Goal: Information Seeking & Learning: Learn about a topic

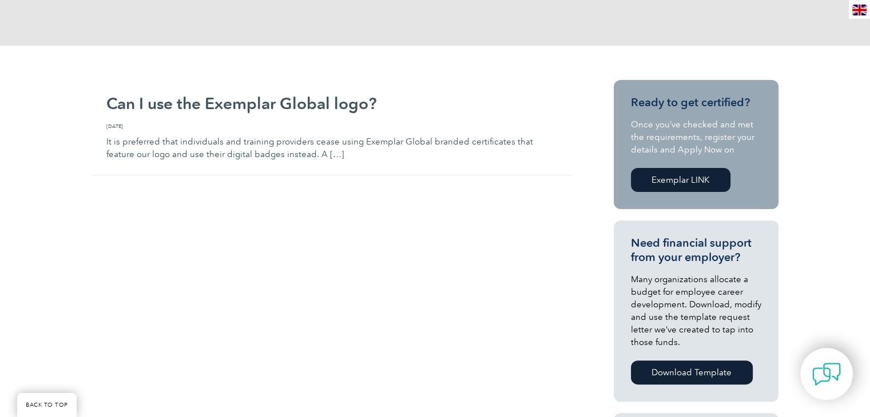
scroll to position [229, 0]
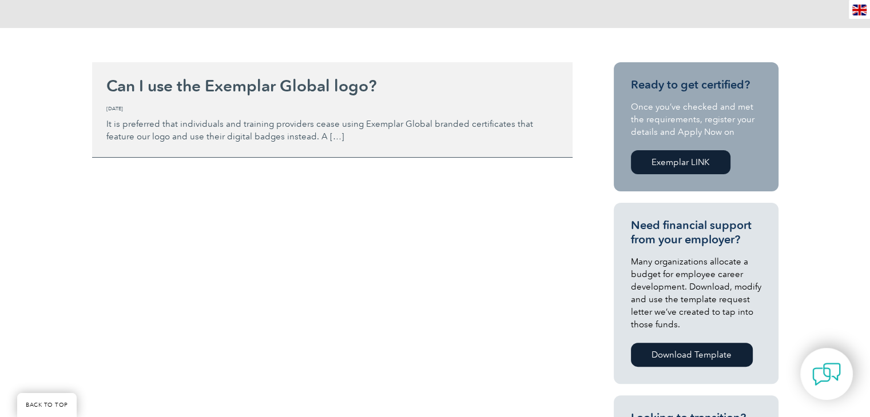
click at [210, 129] on p "It is preferred that individuals and training providers cease using Exemplar Gl…" at bounding box center [332, 124] width 452 height 38
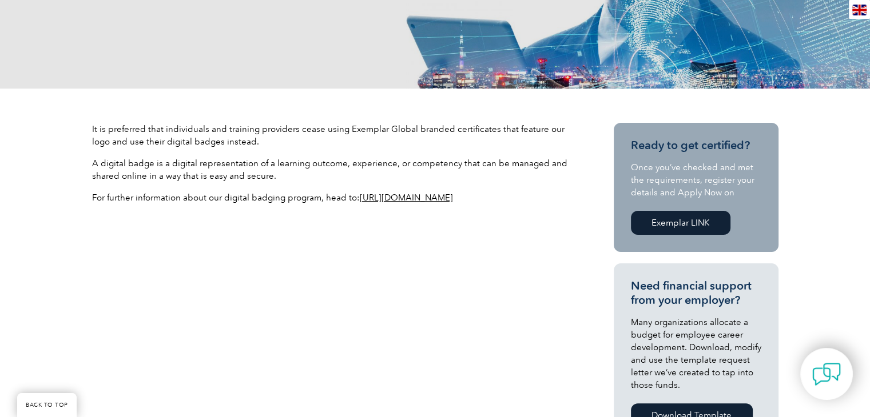
scroll to position [114, 0]
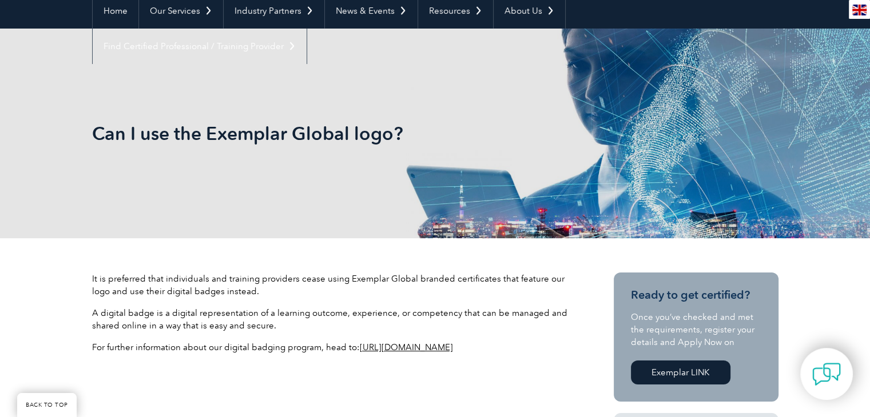
click at [397, 348] on link "[URL][DOMAIN_NAME]" at bounding box center [406, 348] width 93 height 10
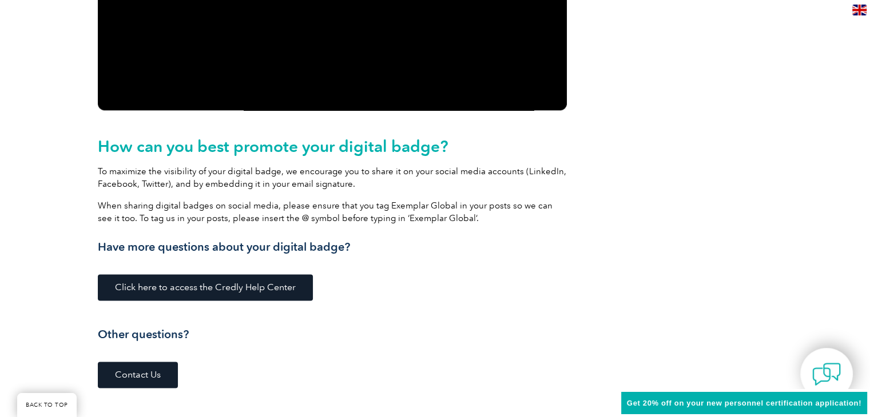
scroll to position [1487, 0]
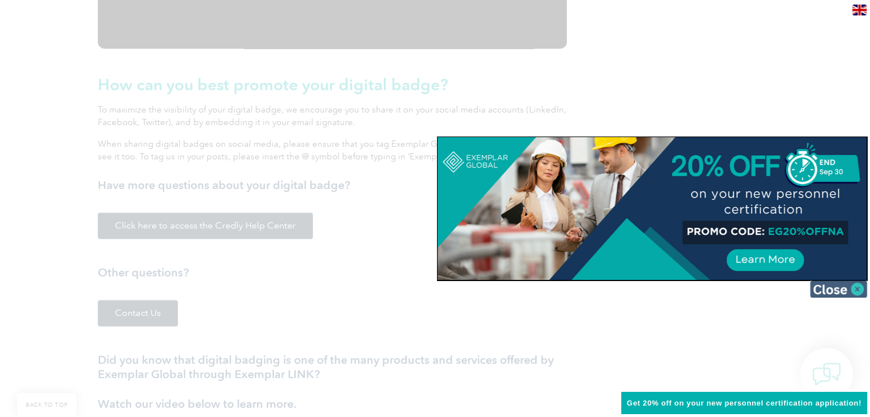
click at [861, 293] on img at bounding box center [838, 289] width 57 height 17
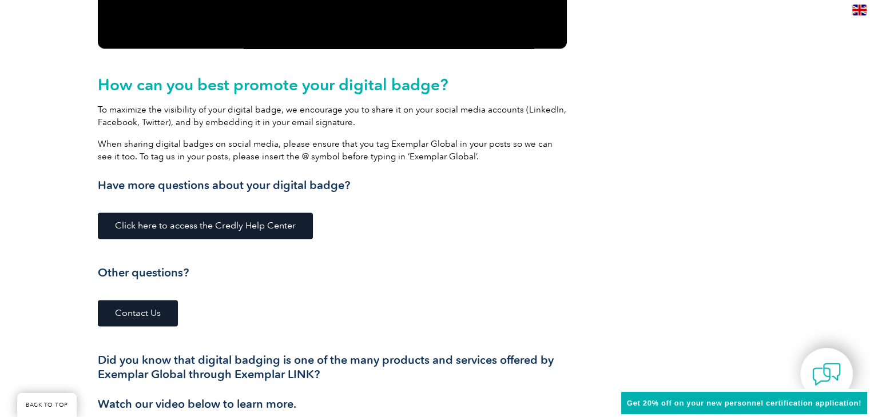
click at [193, 225] on span "Click here to access the Credly Help Center" at bounding box center [205, 225] width 181 height 9
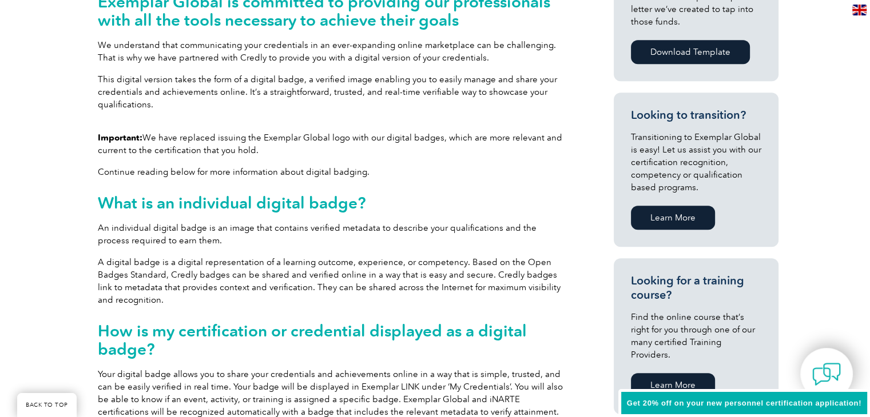
scroll to position [400, 0]
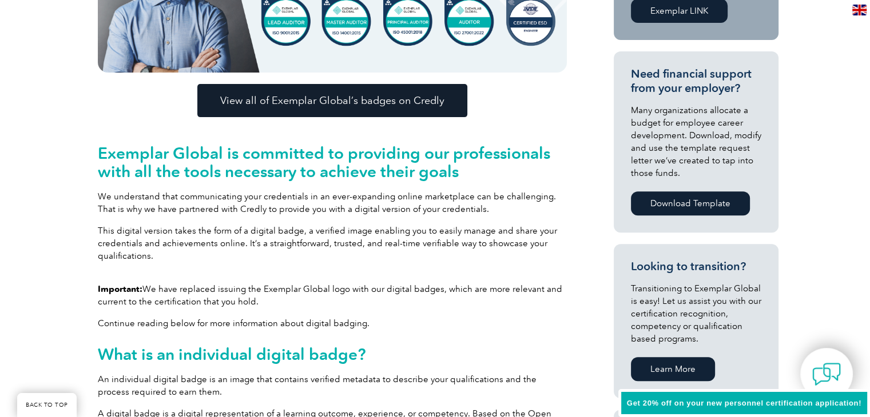
click at [287, 100] on span "View all of Exemplar Global’s badges on Credly" at bounding box center [332, 101] width 224 height 10
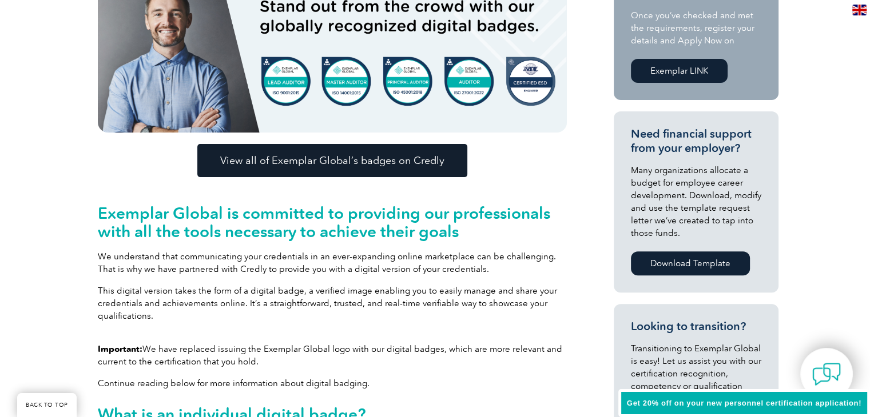
scroll to position [343, 0]
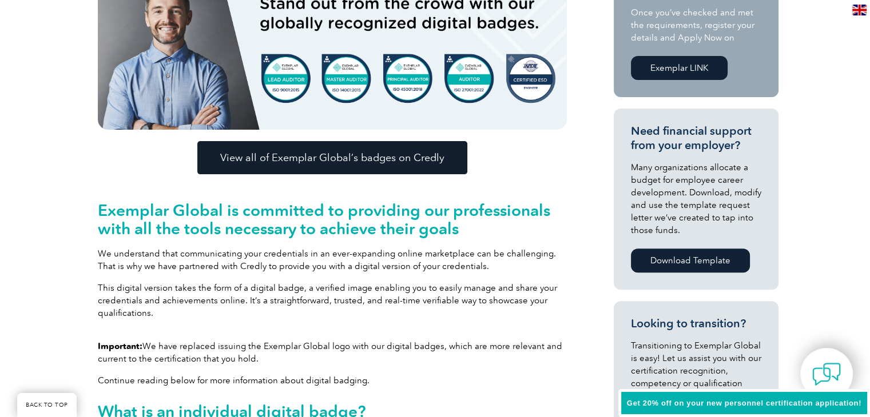
click at [253, 156] on span "View all of Exemplar Global’s badges on Credly" at bounding box center [332, 158] width 224 height 10
